Goal: Task Accomplishment & Management: Use online tool/utility

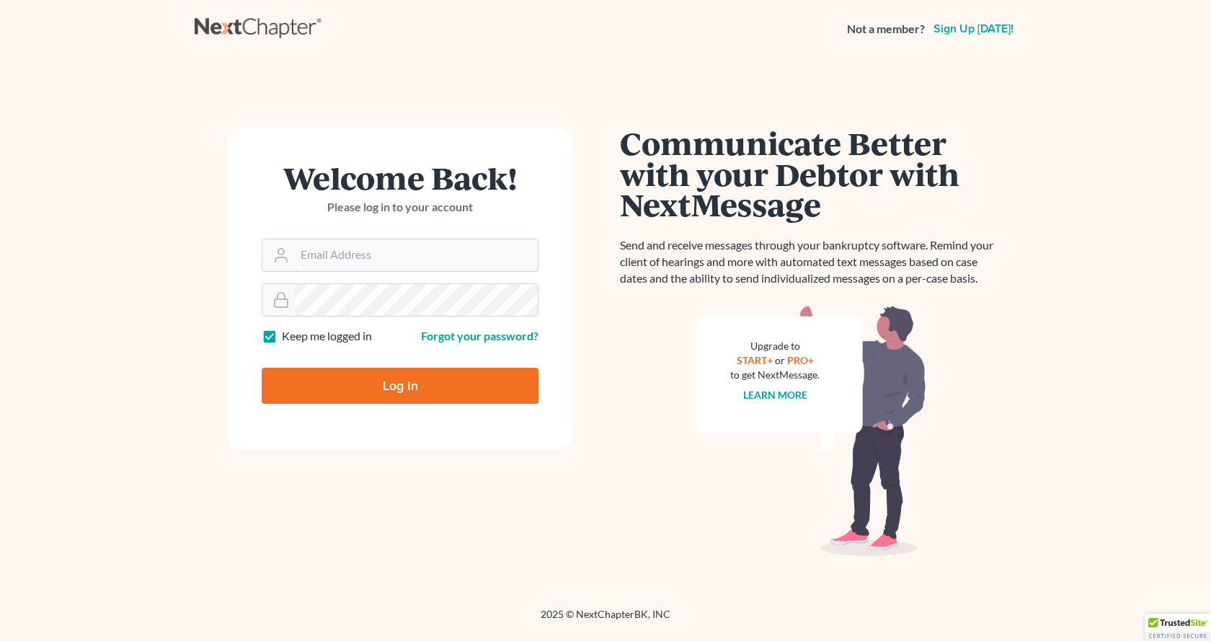
type input "[EMAIL_ADDRESS][DOMAIN_NAME]"
click at [456, 391] on input "Log In" at bounding box center [400, 386] width 277 height 36
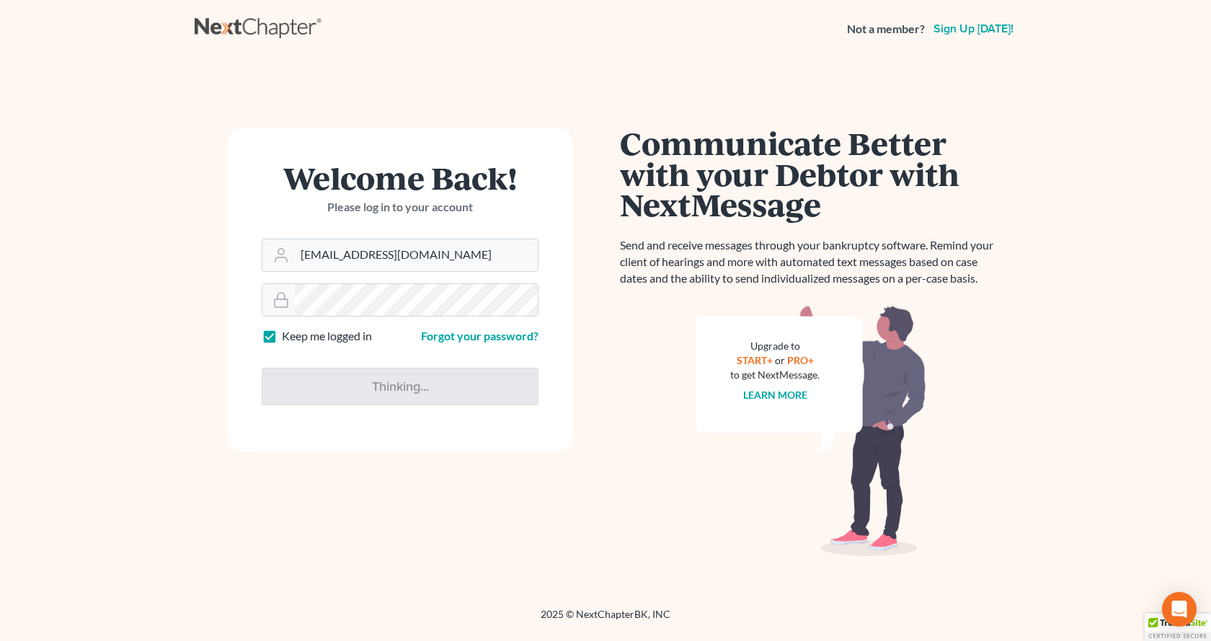
type input "Thinking..."
